Goal: Information Seeking & Learning: Find specific page/section

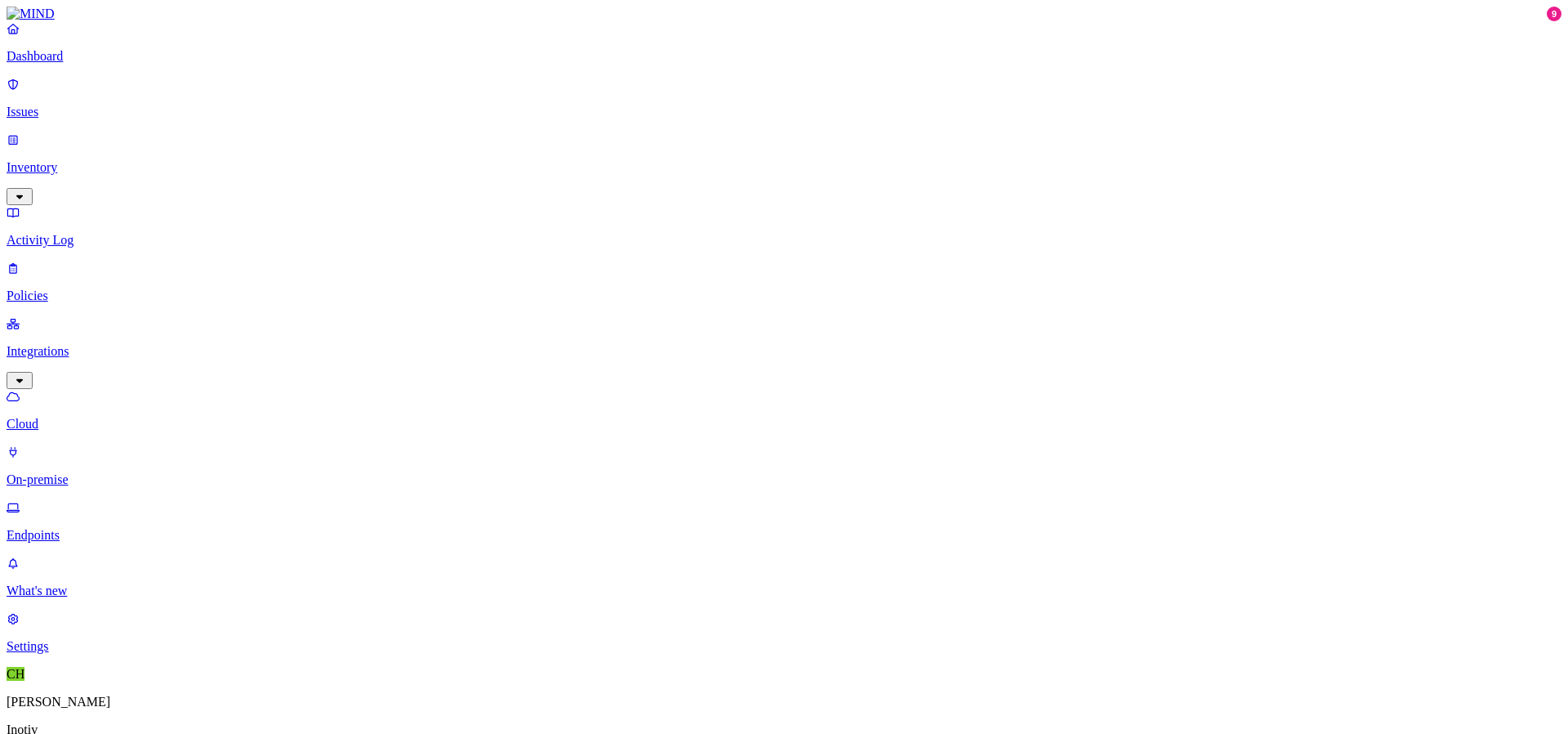
click at [75, 64] on link "Dashboard" at bounding box center [784, 42] width 1555 height 42
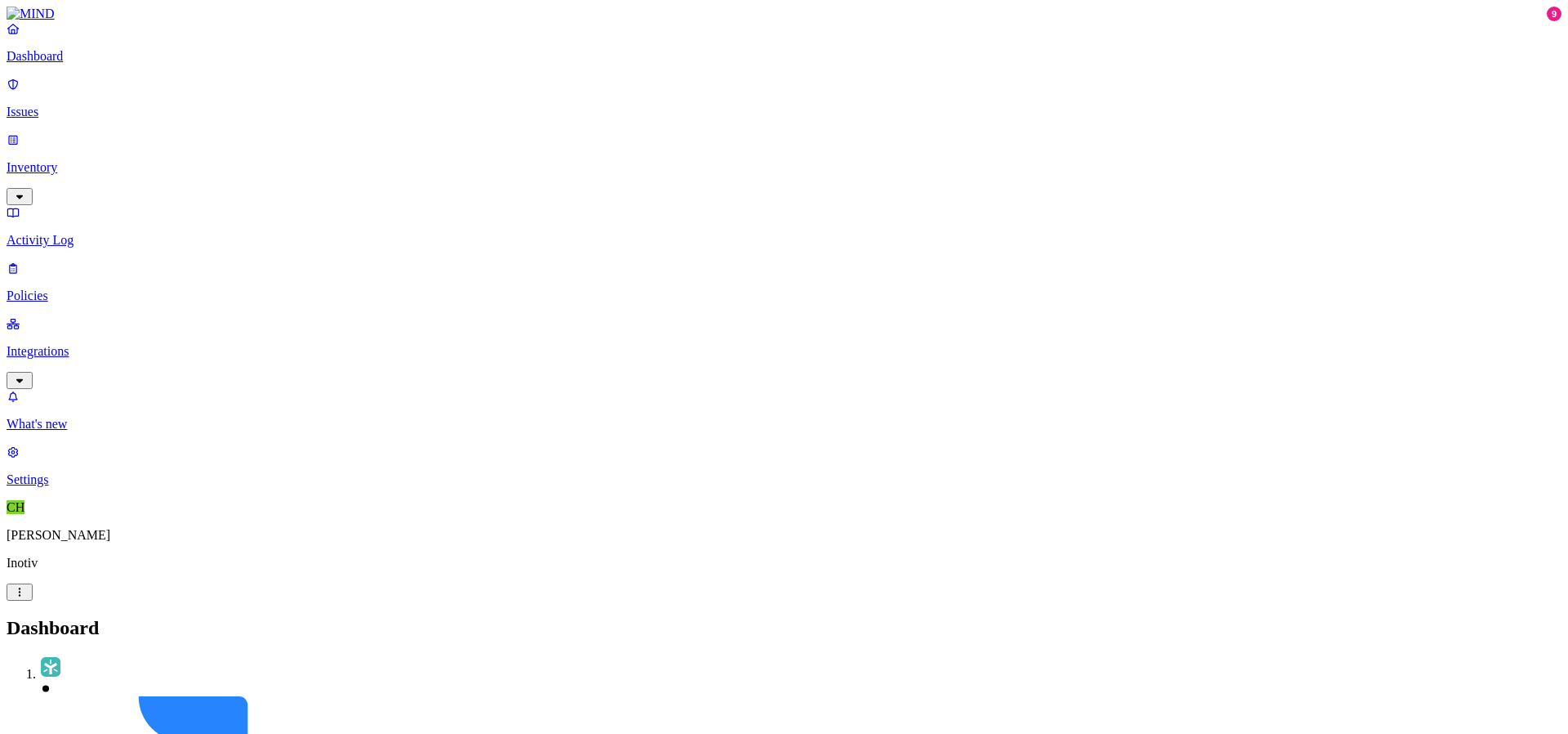
click at [92, 233] on p "Activity Log" at bounding box center [784, 240] width 1555 height 15
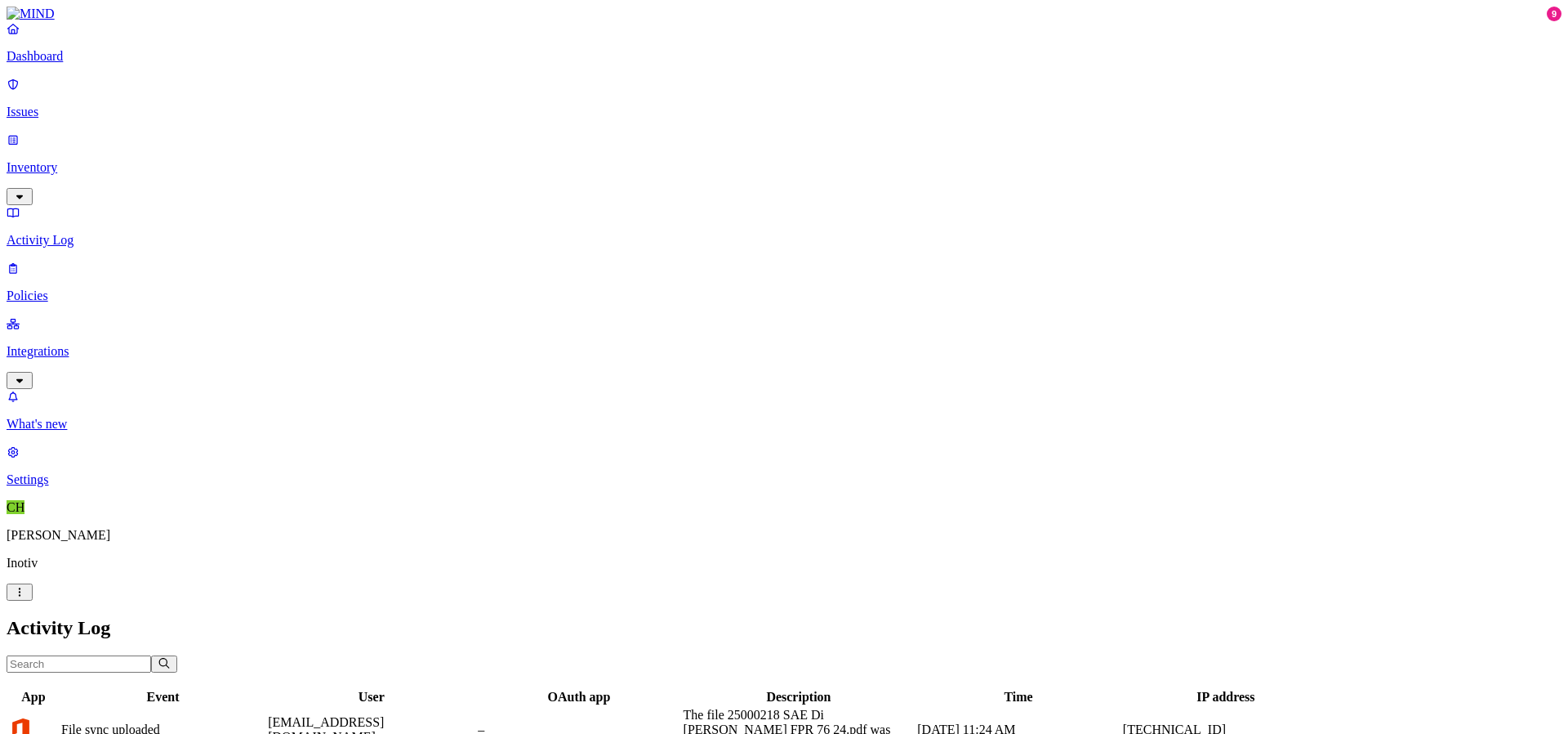
click at [96, 112] on link "Issues" at bounding box center [784, 97] width 1555 height 42
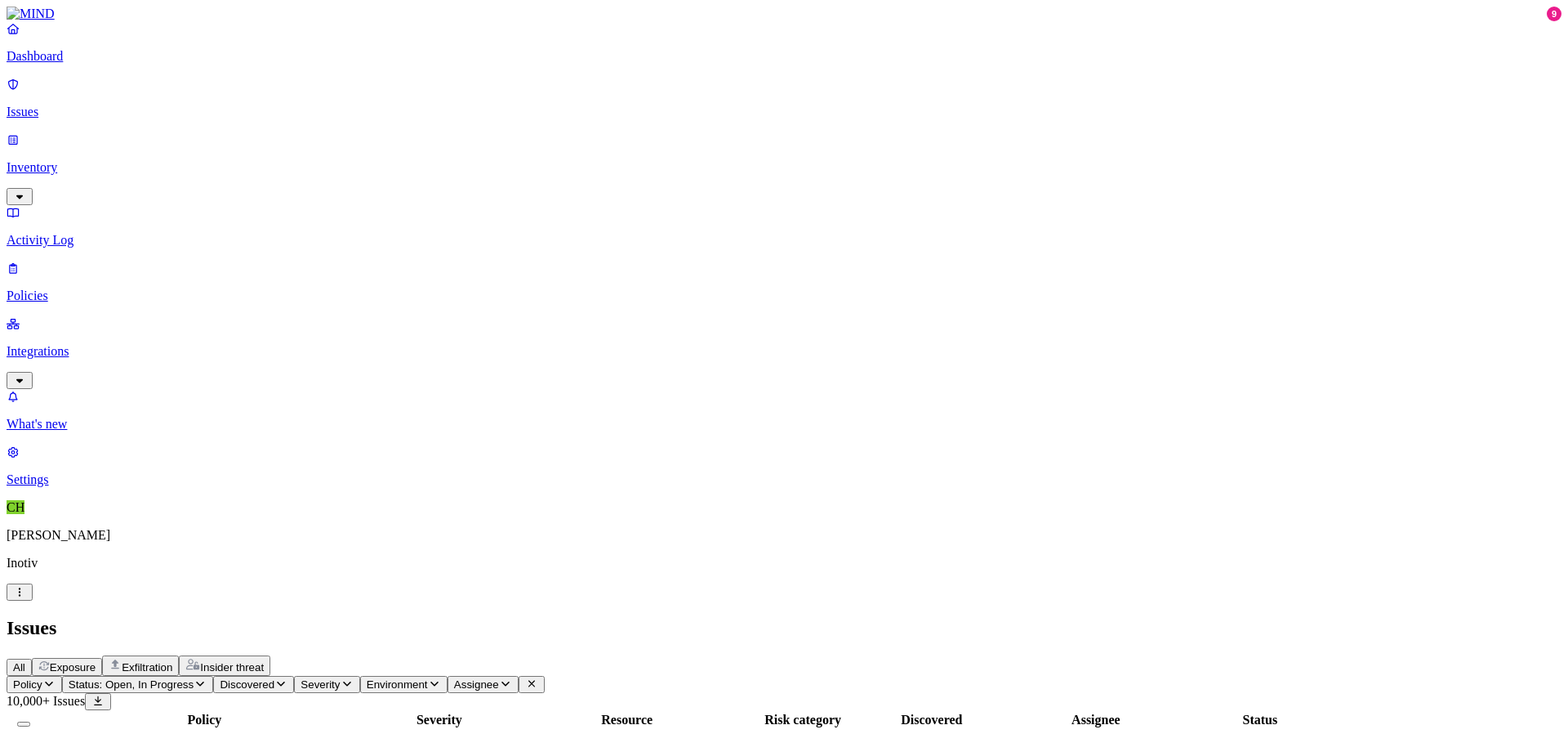
click at [55, 679] on icon "button" at bounding box center [48, 684] width 13 height 11
type input "p"
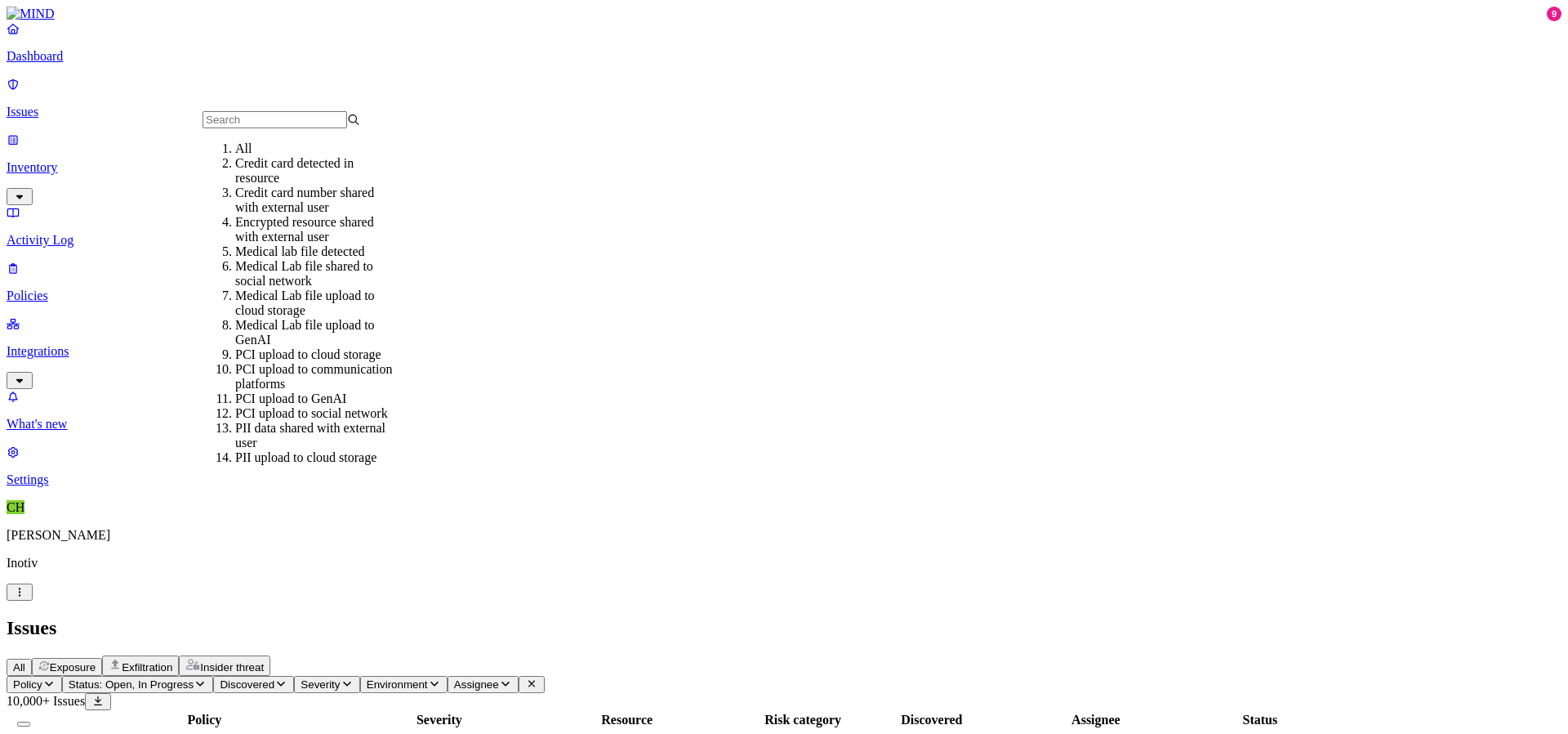
click at [878, 655] on div "All Exposure Exfiltration Insider threat" at bounding box center [784, 665] width 1555 height 20
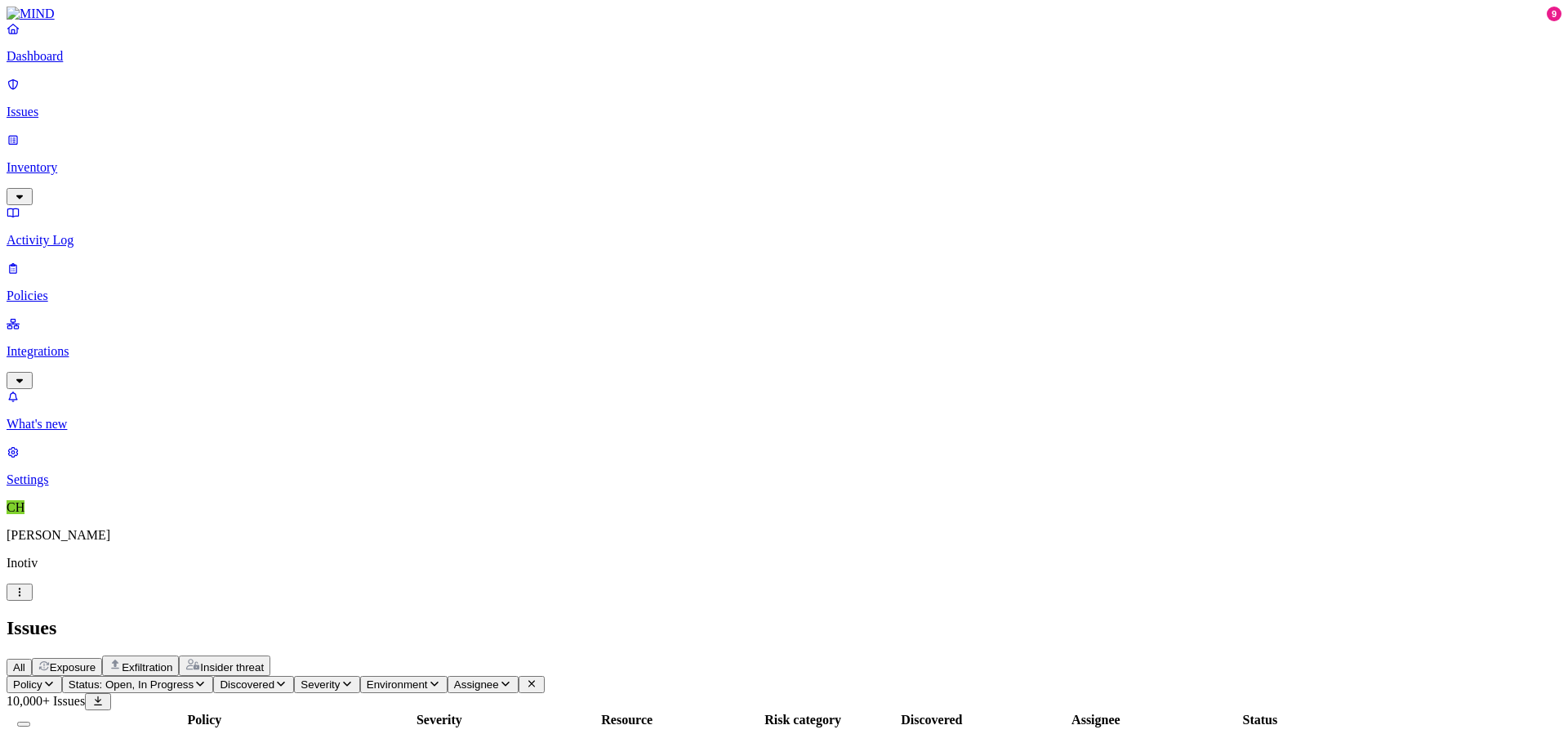
click at [214, 676] on button "Status: Open, In Progress" at bounding box center [138, 685] width 152 height 18
click at [297, 172] on div "In Progress" at bounding box center [297, 204] width 0 height 63
click at [297, 130] on button "button" at bounding box center [303, 133] width 13 height 18
click at [181, 679] on span "Discovered" at bounding box center [153, 685] width 54 height 12
click at [265, 676] on button "Severity" at bounding box center [233, 685] width 65 height 18
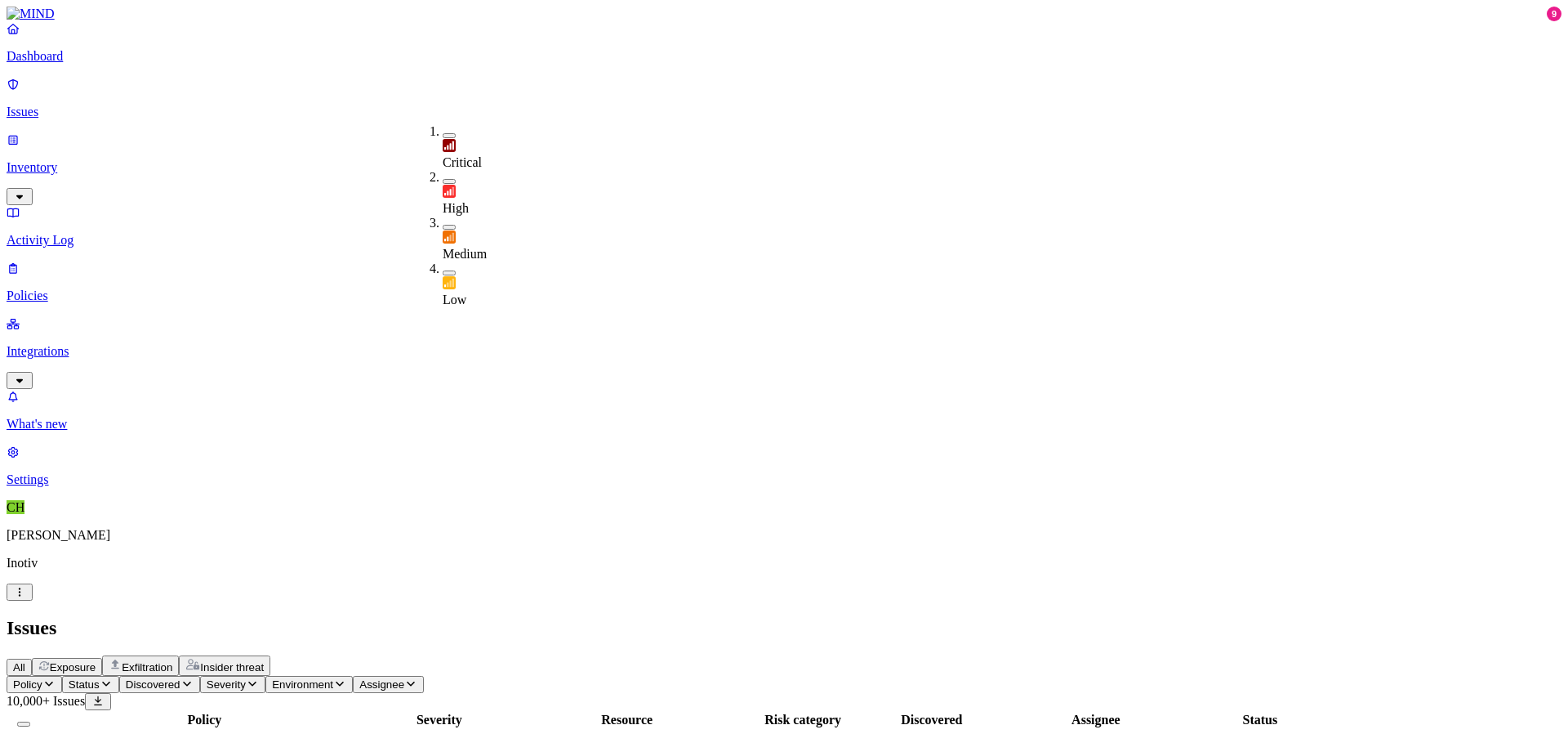
click at [333, 679] on span "Environment" at bounding box center [303, 685] width 61 height 12
click at [405, 679] on span "Assignee" at bounding box center [382, 685] width 45 height 12
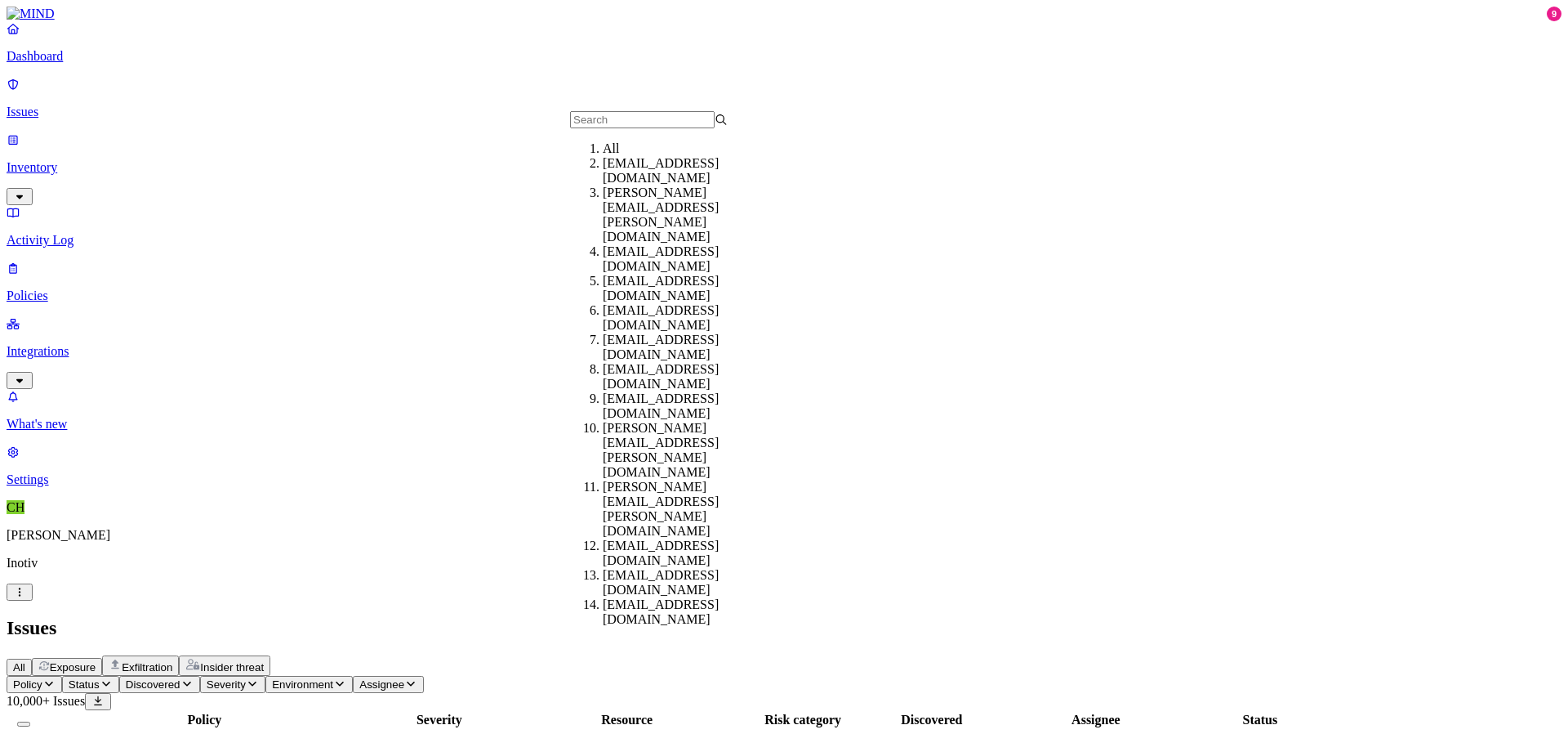
click at [333, 679] on span "Environment" at bounding box center [303, 685] width 61 height 12
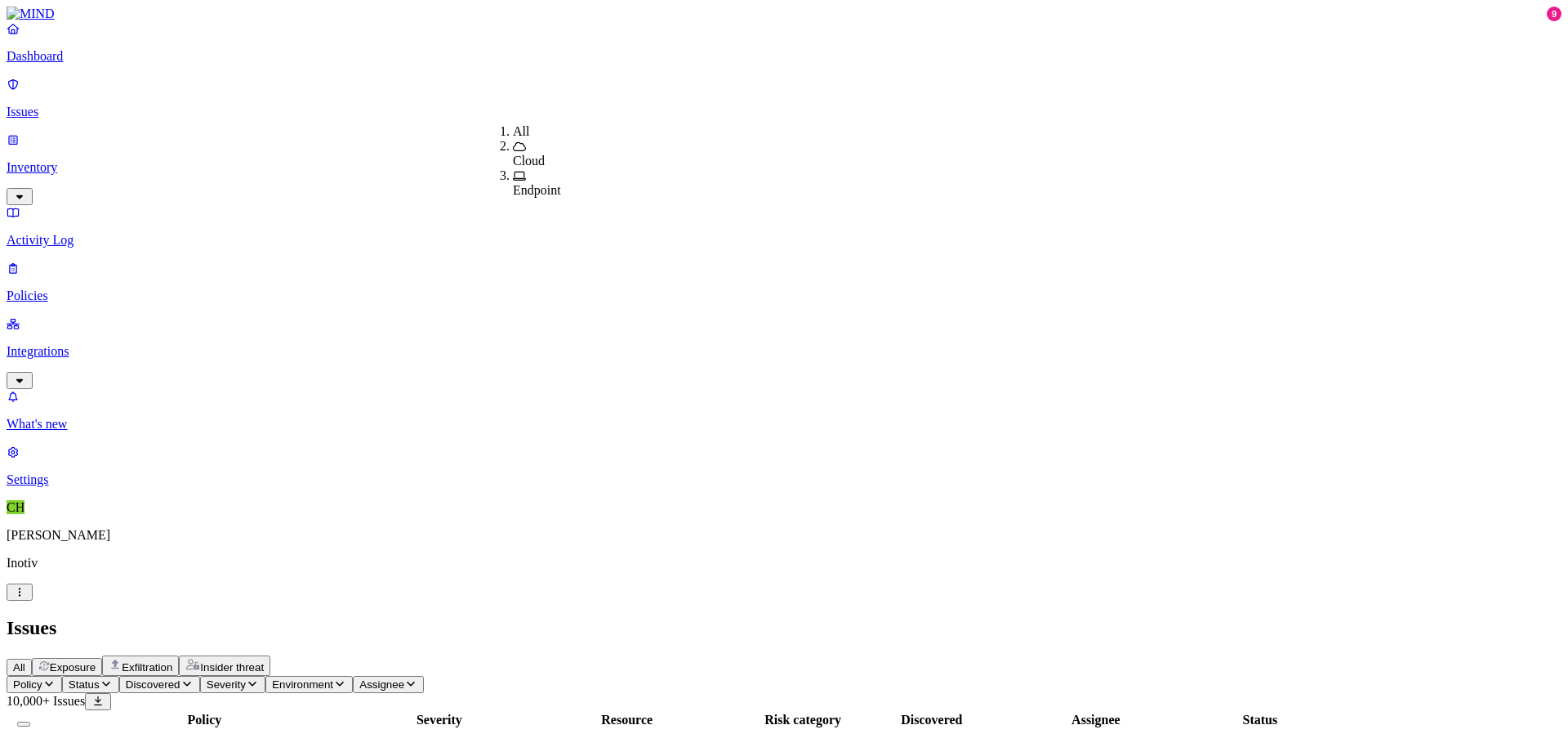
click at [542, 184] on span "Endpoint" at bounding box center [537, 190] width 48 height 14
click at [122, 160] on p "Inventory" at bounding box center [784, 167] width 1555 height 15
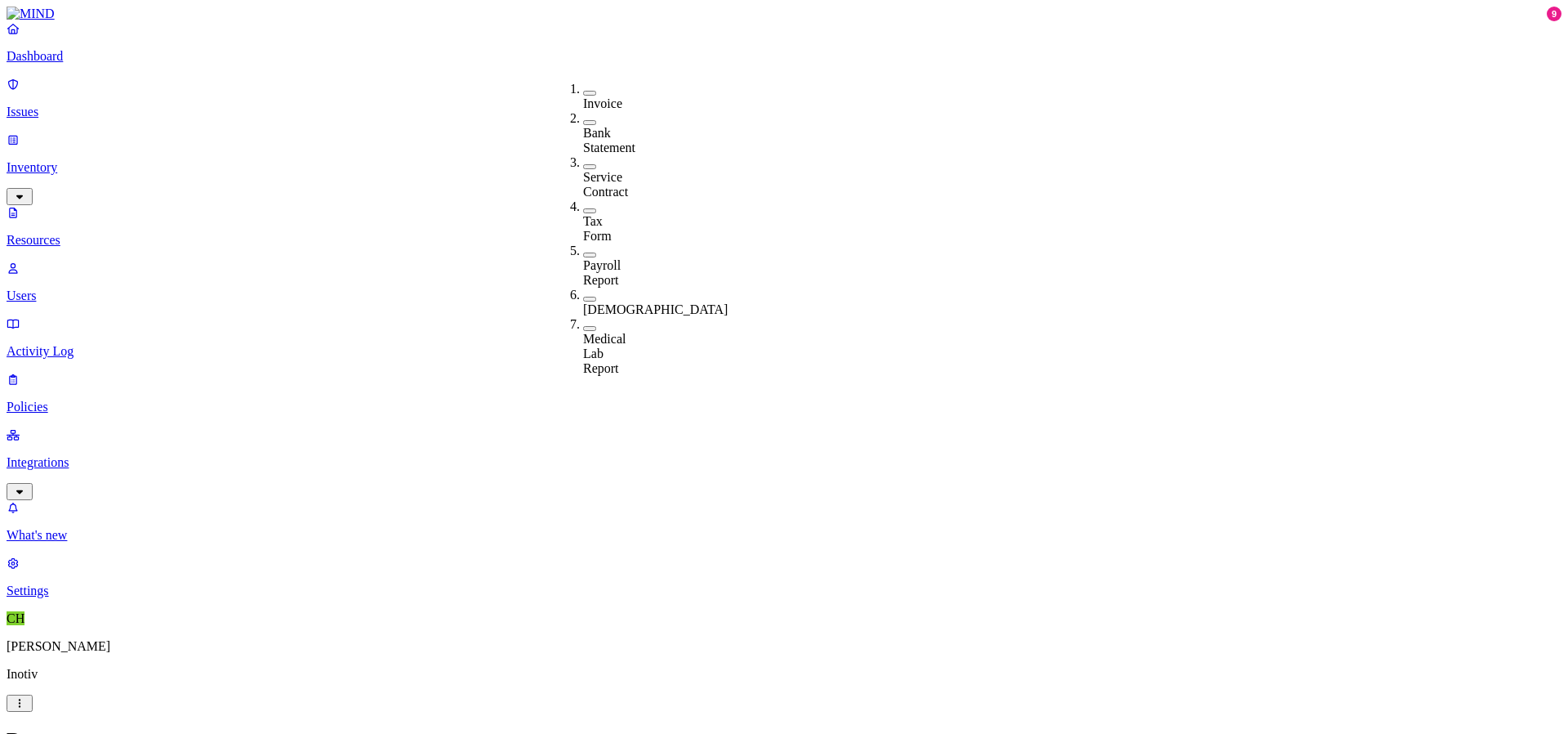
click at [678, 728] on div "Resources" at bounding box center [784, 738] width 1555 height 22
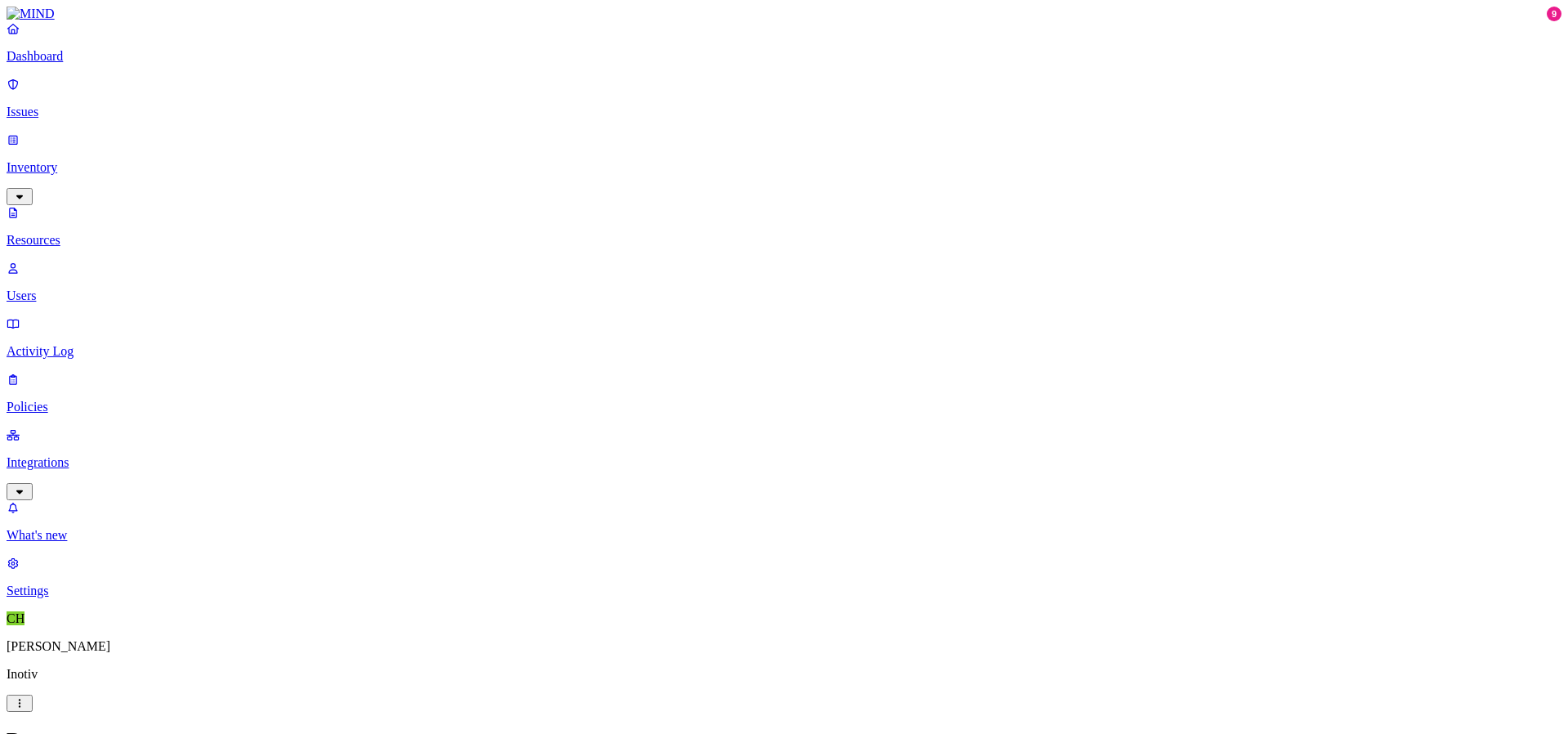
type input "pas"
click at [658, 112] on button "button" at bounding box center [664, 111] width 13 height 5
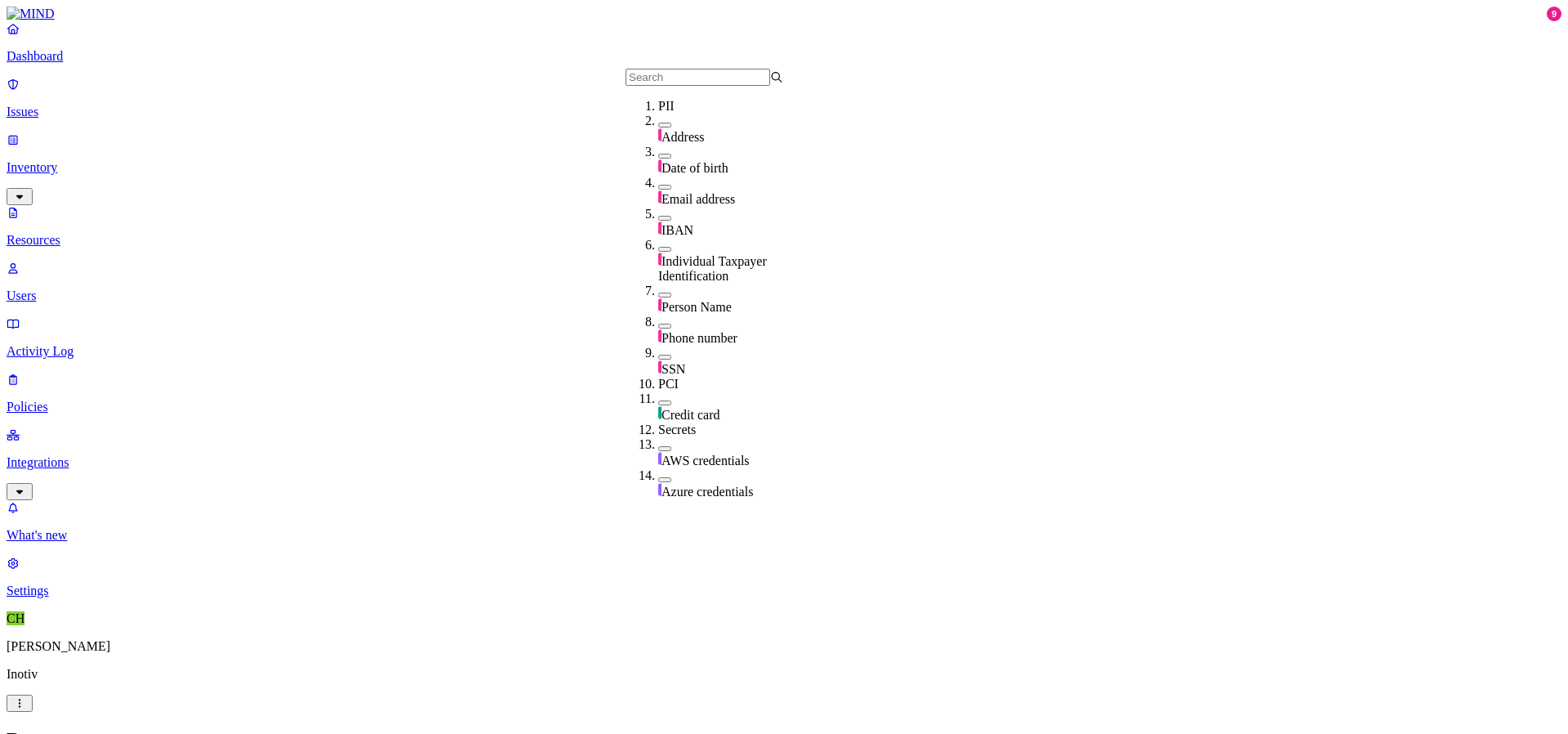
click at [784, 728] on header "Resources" at bounding box center [784, 738] width 1555 height 22
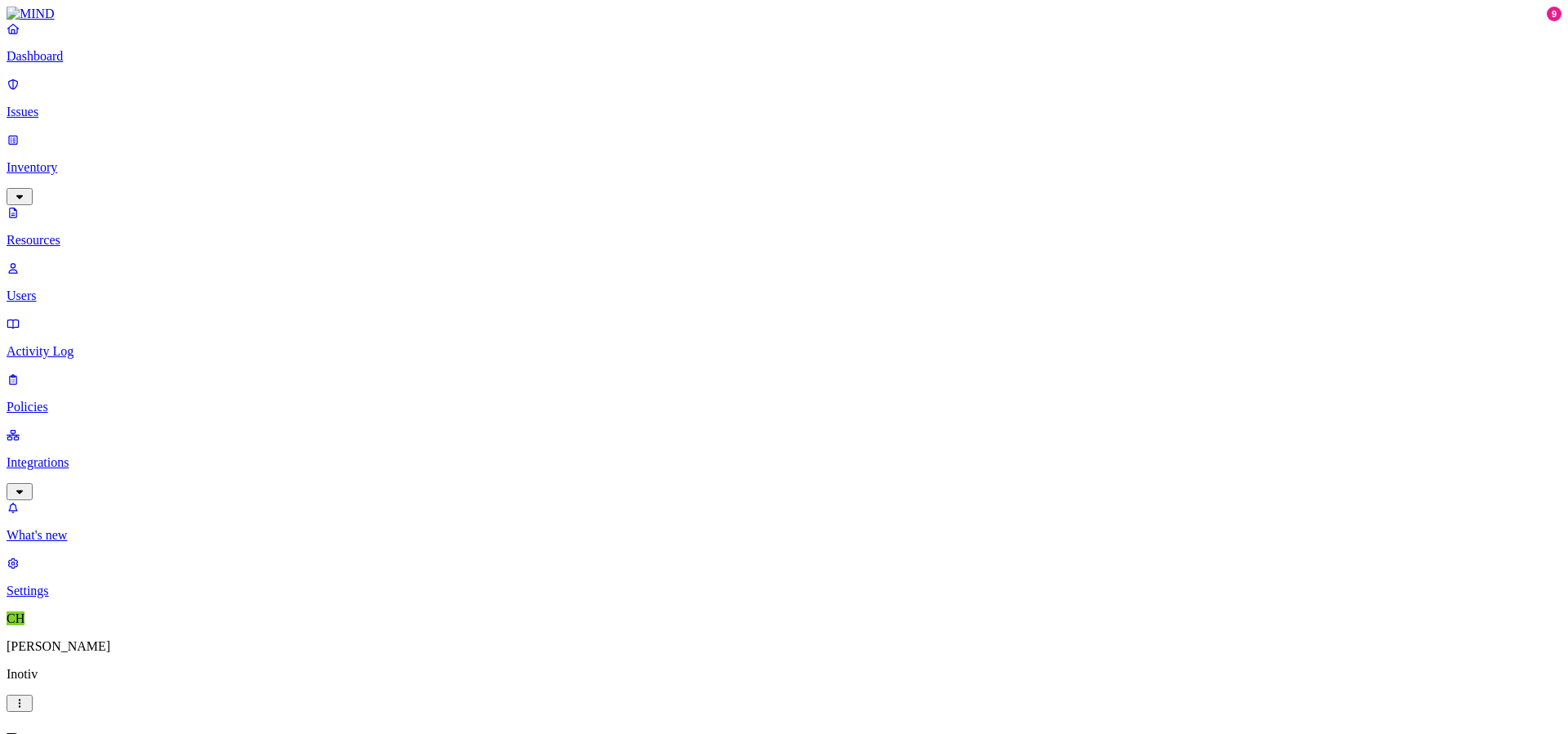
scroll to position [406, 0]
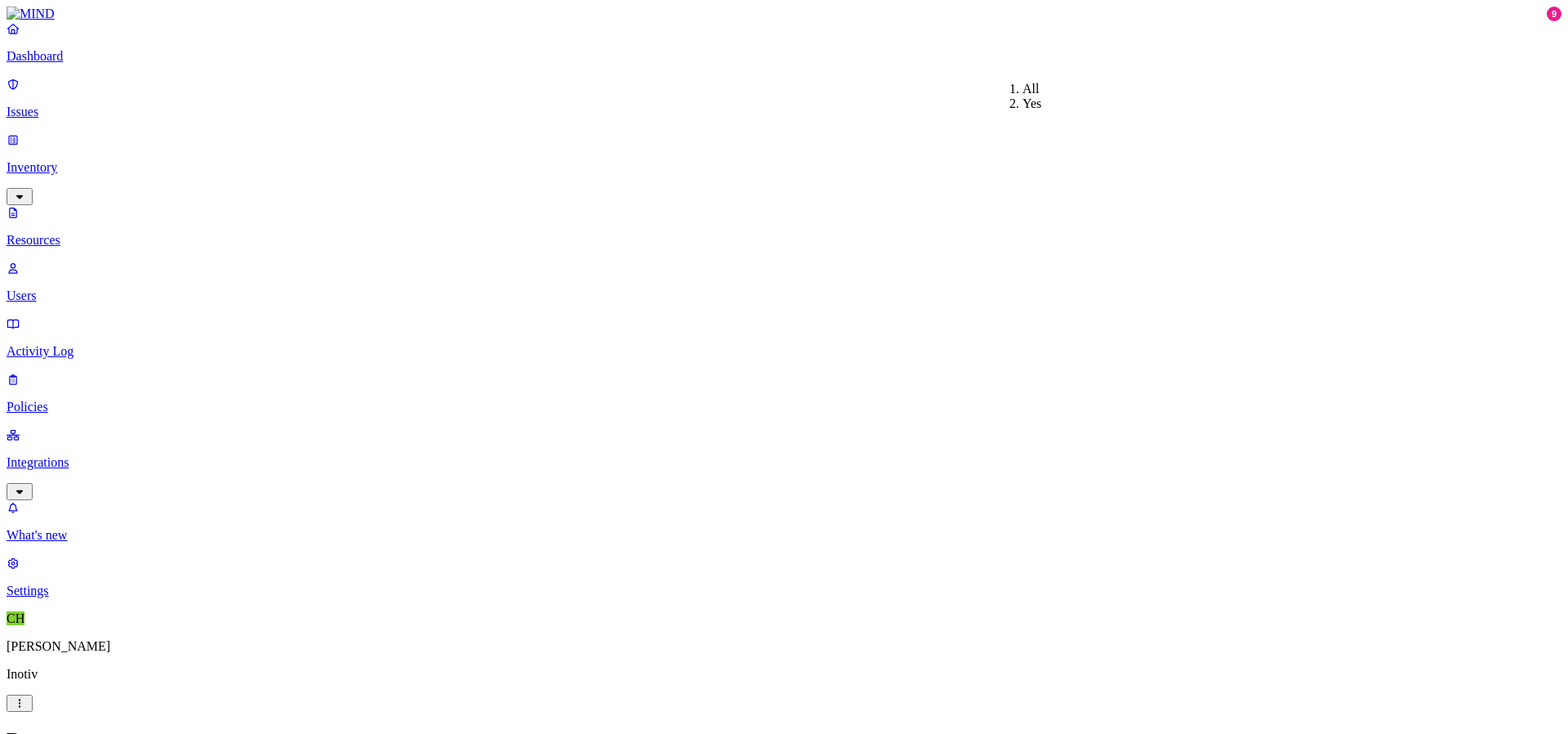
click at [969, 728] on h2 "Resources" at bounding box center [784, 738] width 1555 height 22
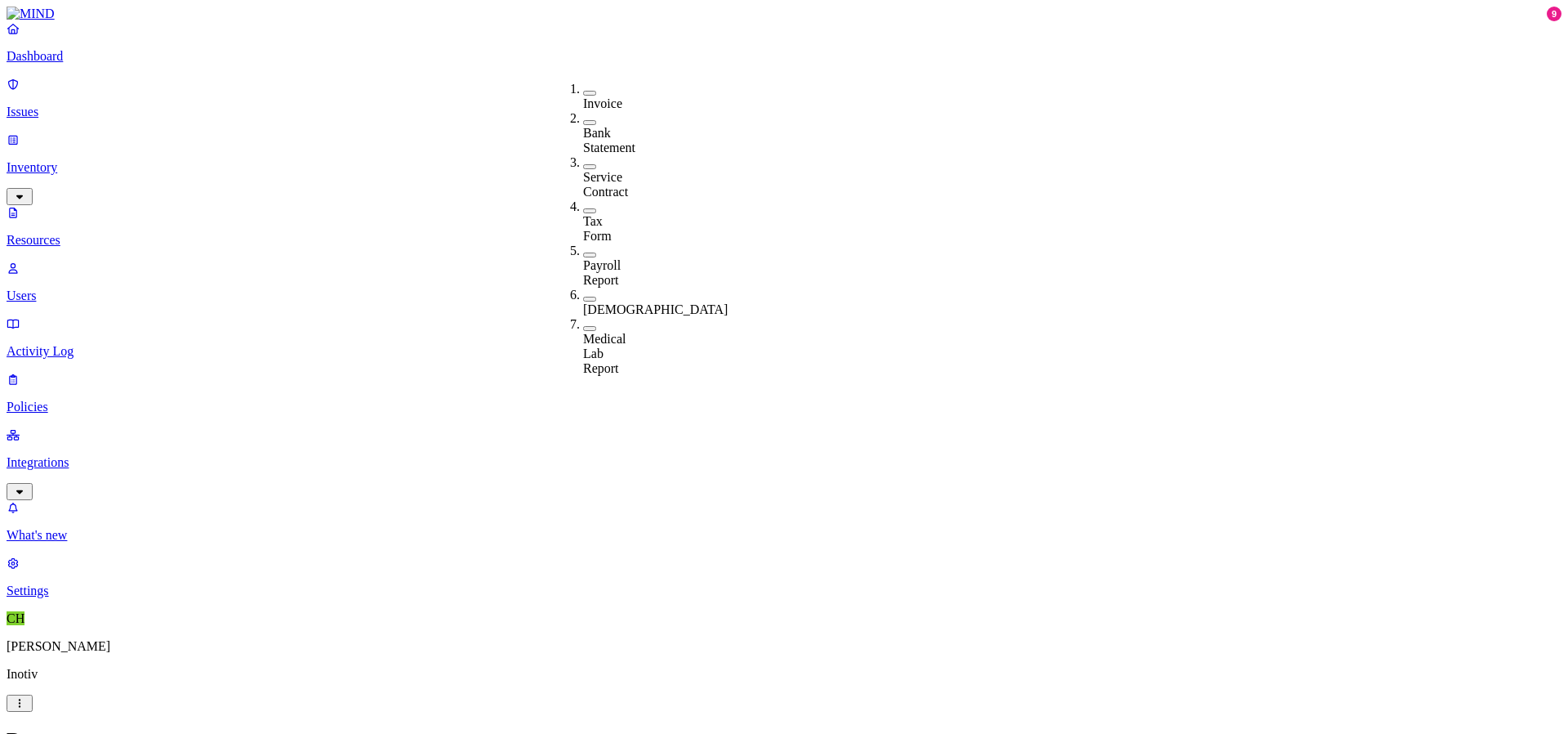
click at [522, 728] on div "Resources" at bounding box center [784, 738] width 1555 height 22
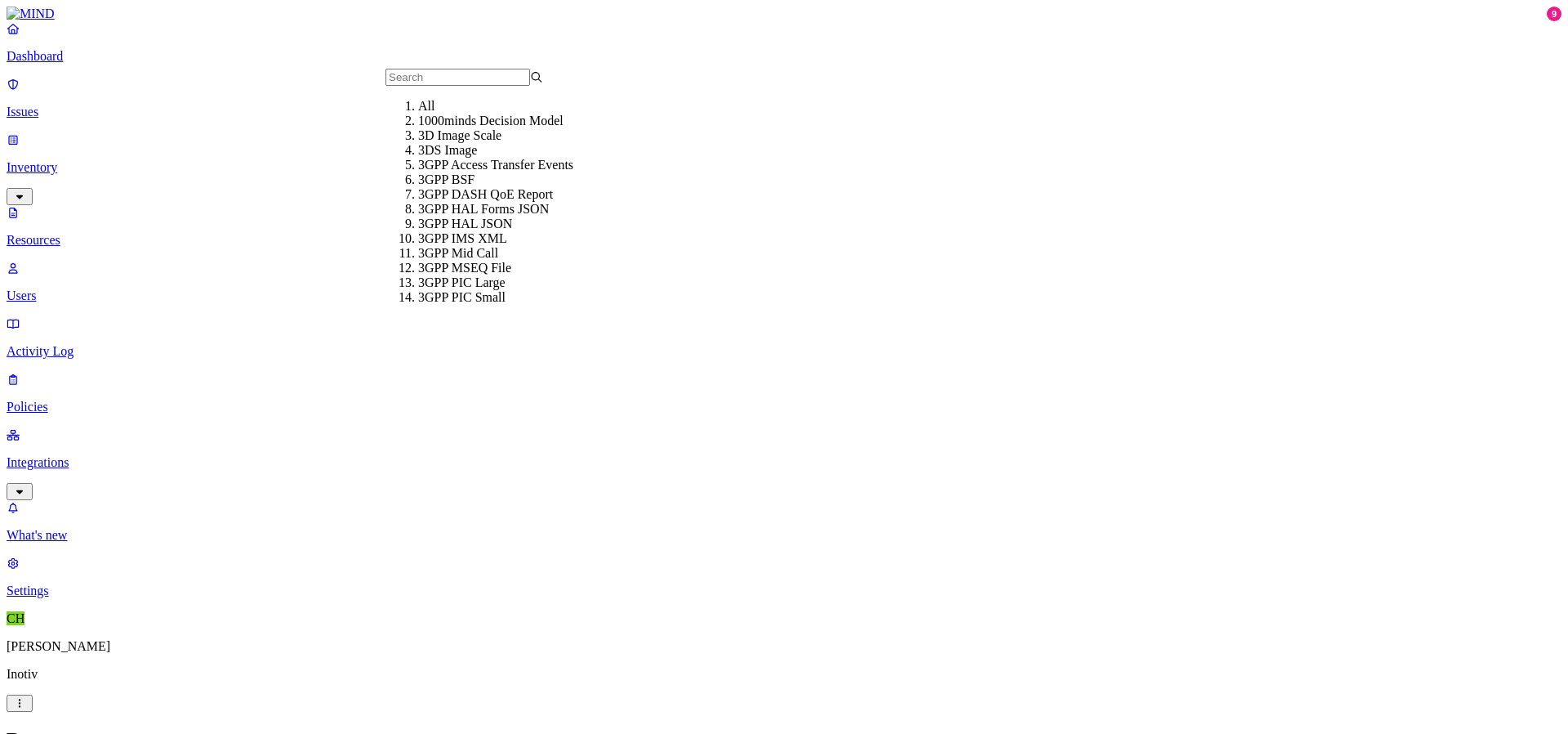
click at [493, 728] on h2 "Resources" at bounding box center [784, 738] width 1555 height 22
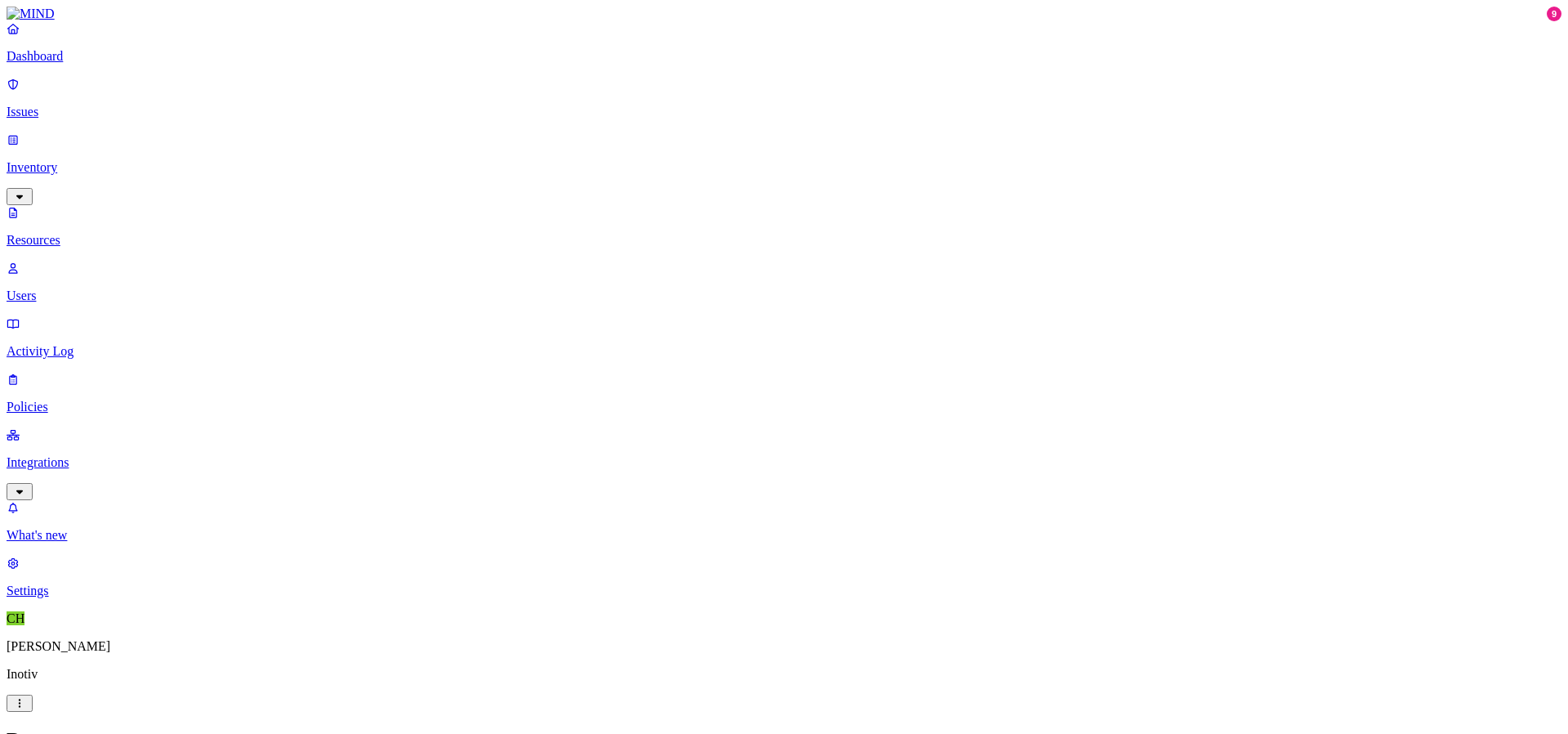
type input "p"
type input "c"
type input "p"
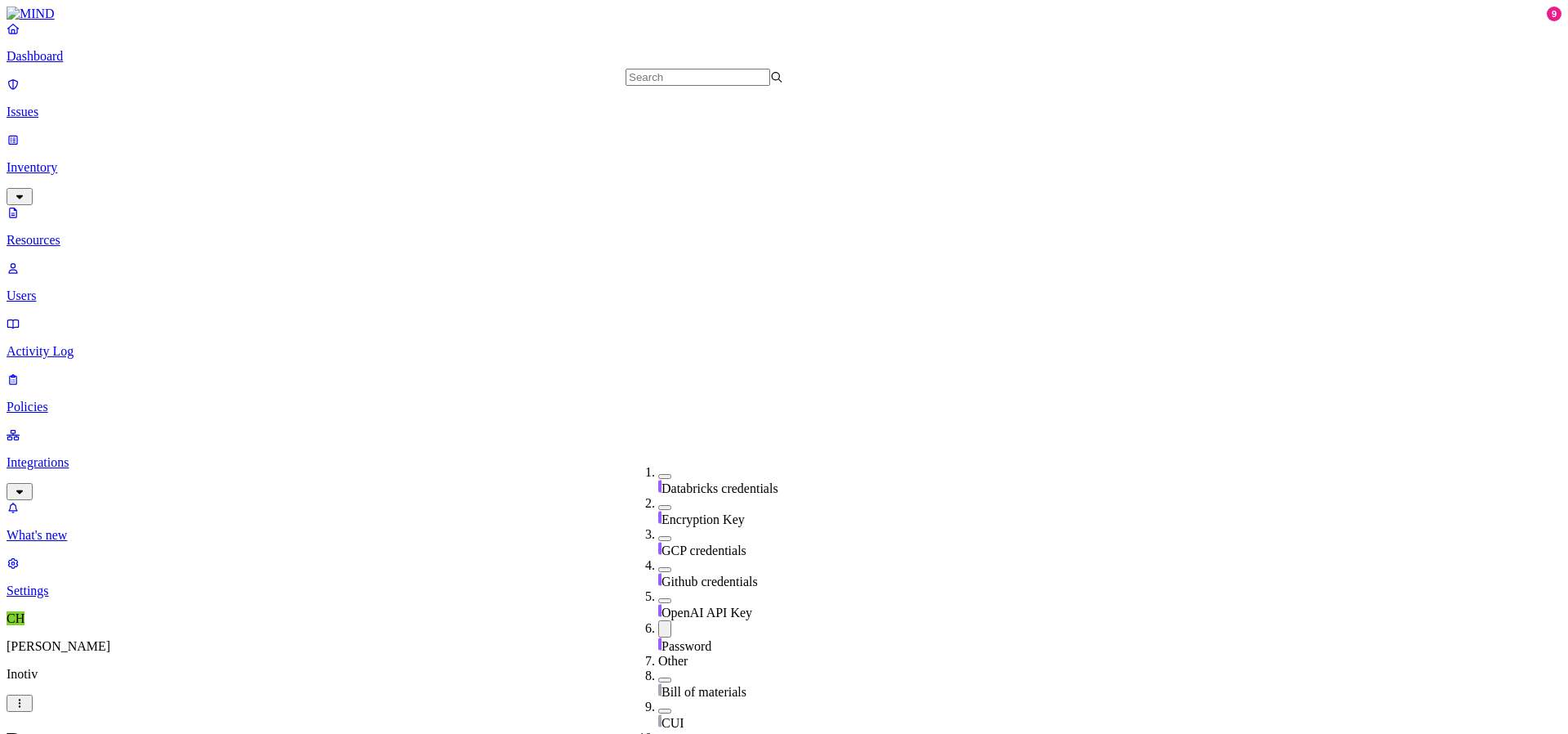
scroll to position [563, 0]
click at [142, 438] on nav "Dashboard Issues Inventory Resources Users Activity Log Policies Integrations W…" at bounding box center [784, 309] width 1555 height 577
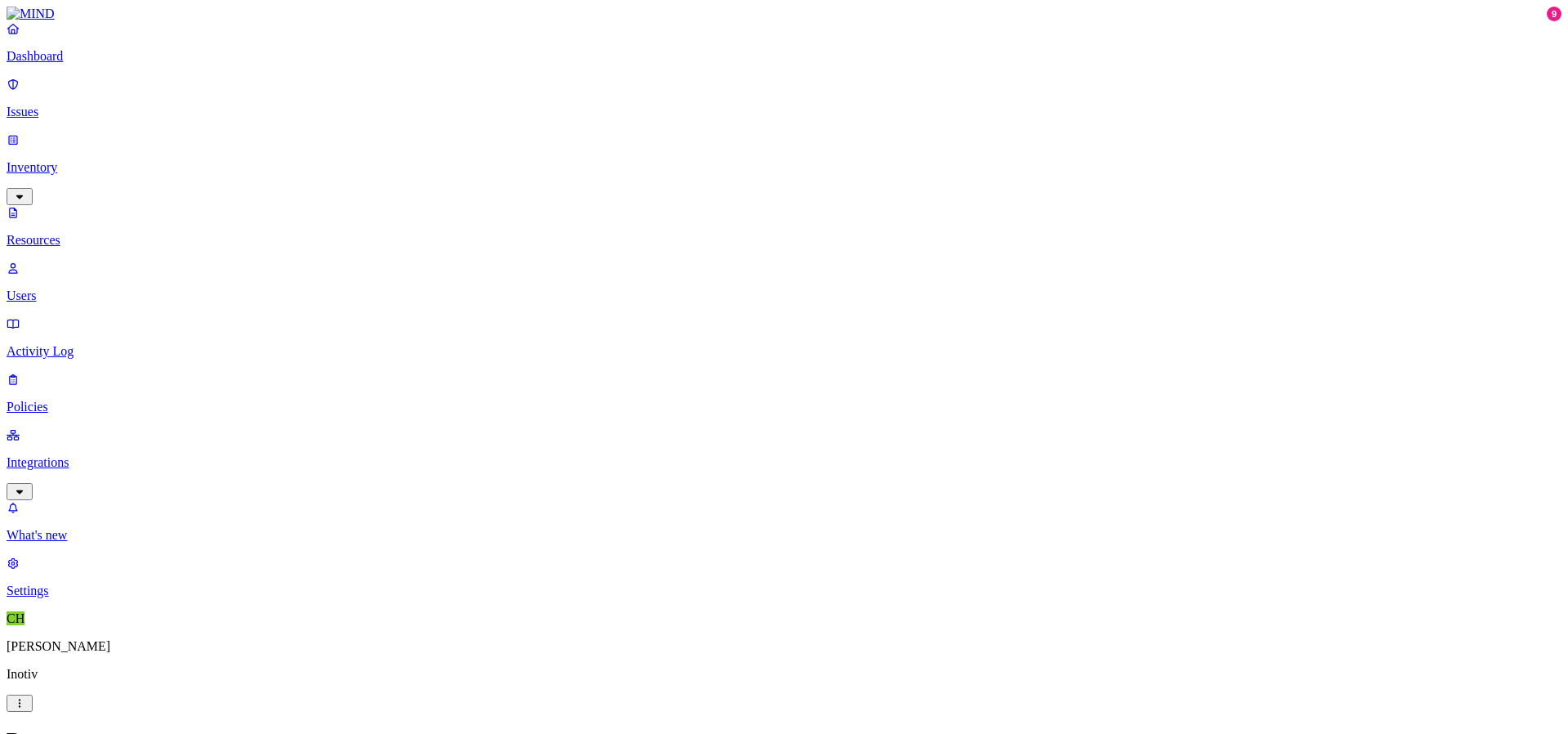
click at [84, 64] on p "Dashboard" at bounding box center [784, 56] width 1555 height 15
